Goal: Task Accomplishment & Management: Manage account settings

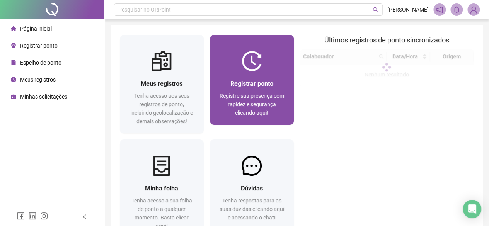
click at [245, 90] on div "Registrar ponto Registre sua presença com rapidez e segurança clicando aqui!" at bounding box center [251, 98] width 65 height 38
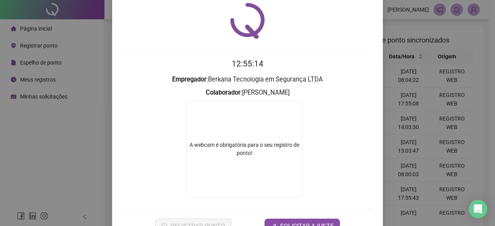
scroll to position [49, 0]
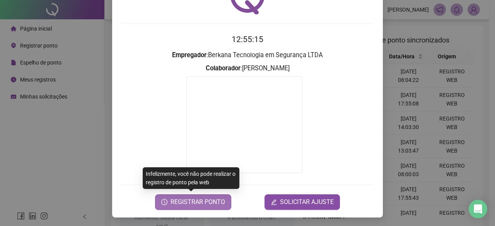
click at [191, 203] on span "REGISTRAR PONTO" at bounding box center [197, 201] width 54 height 9
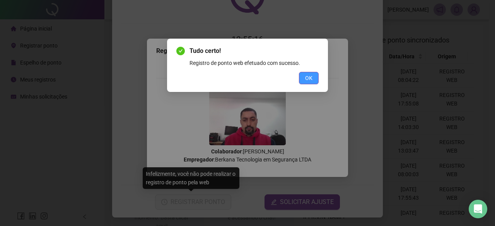
click at [315, 72] on button "OK" at bounding box center [309, 78] width 20 height 12
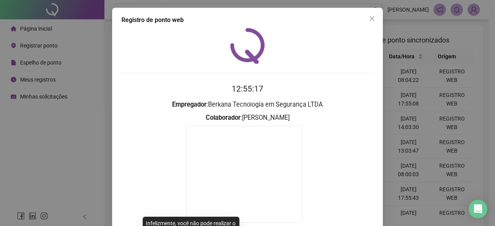
scroll to position [0, 0]
click at [373, 15] on button "Close" at bounding box center [372, 18] width 12 height 12
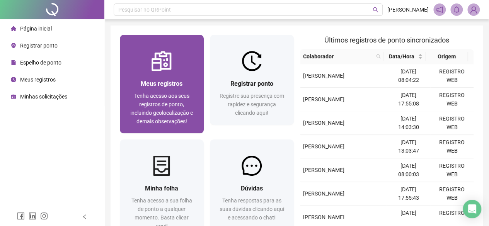
click at [187, 91] on div "Meus registros Tenha acesso aos seus registros de ponto, incluindo geolocalizaç…" at bounding box center [161, 102] width 65 height 47
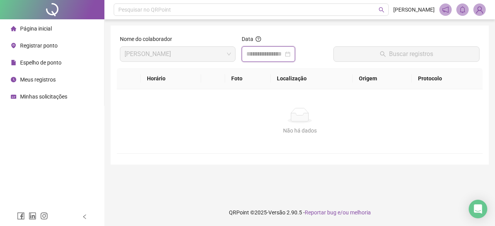
click at [283, 54] on input at bounding box center [264, 53] width 37 height 9
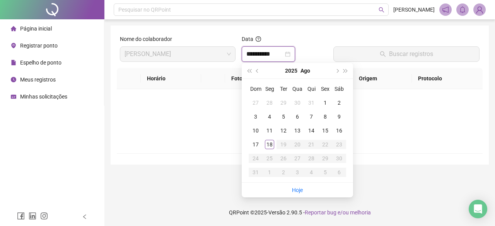
type input "**********"
click at [297, 196] on li "Hoje" at bounding box center [297, 190] width 11 height 15
click at [298, 194] on li "Hoje" at bounding box center [297, 190] width 11 height 15
click at [298, 192] on link "Hoje" at bounding box center [297, 190] width 11 height 6
type input "**********"
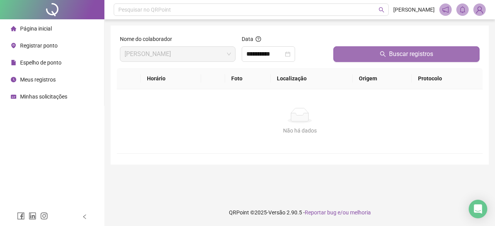
click at [389, 51] on button "Buscar registros" at bounding box center [406, 53] width 146 height 15
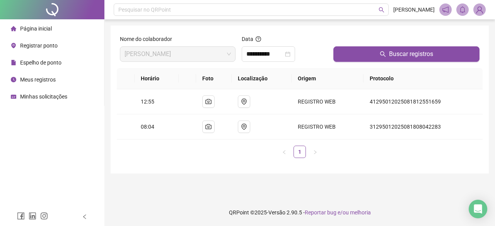
click at [485, 7] on header "Pesquisar no QRPoint [PERSON_NAME]" at bounding box center [299, 9] width 390 height 19
click at [477, 10] on img at bounding box center [479, 10] width 12 height 12
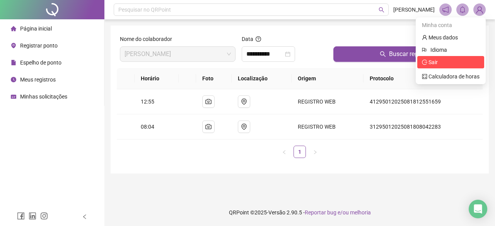
click at [436, 62] on span "Sair" at bounding box center [432, 62] width 9 height 6
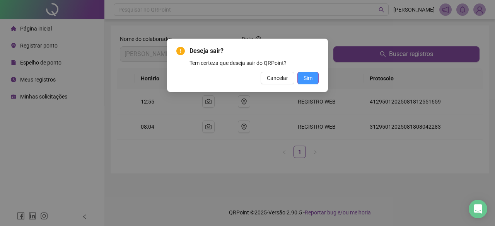
click at [307, 78] on span "Sim" at bounding box center [307, 78] width 9 height 9
